Goal: Transaction & Acquisition: Purchase product/service

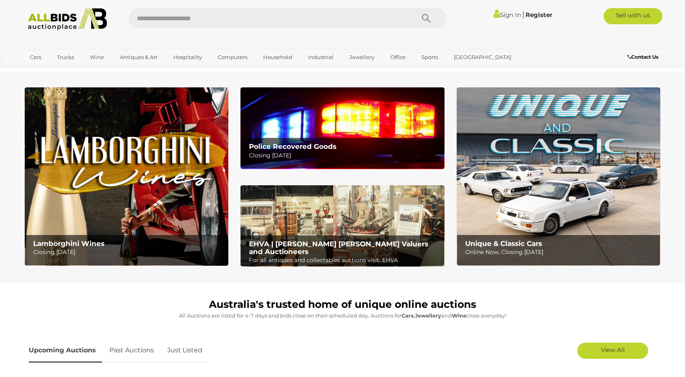
click at [346, 122] on img at bounding box center [342, 127] width 204 height 81
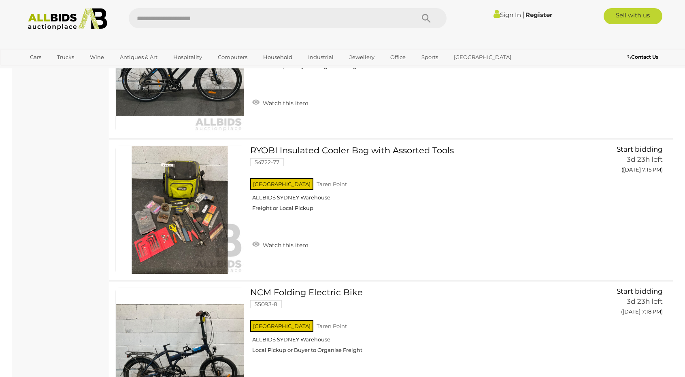
scroll to position [529, 0]
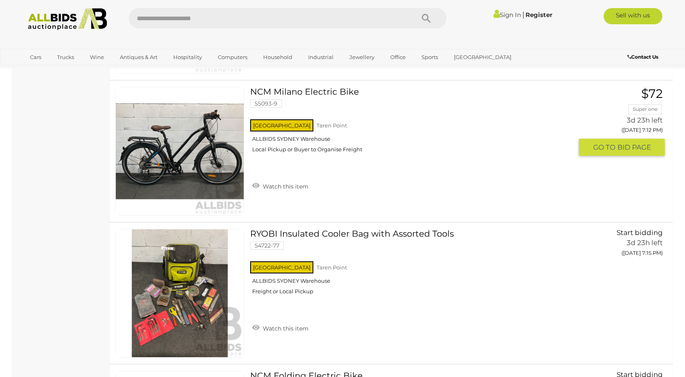
click at [193, 144] on link at bounding box center [179, 151] width 129 height 129
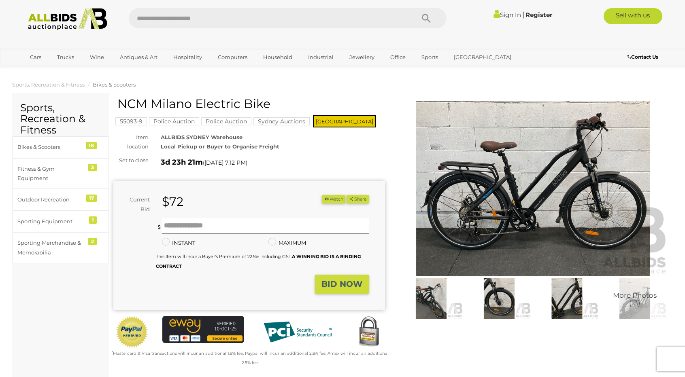
scroll to position [330, 0]
